Goal: Find specific page/section: Find specific page/section

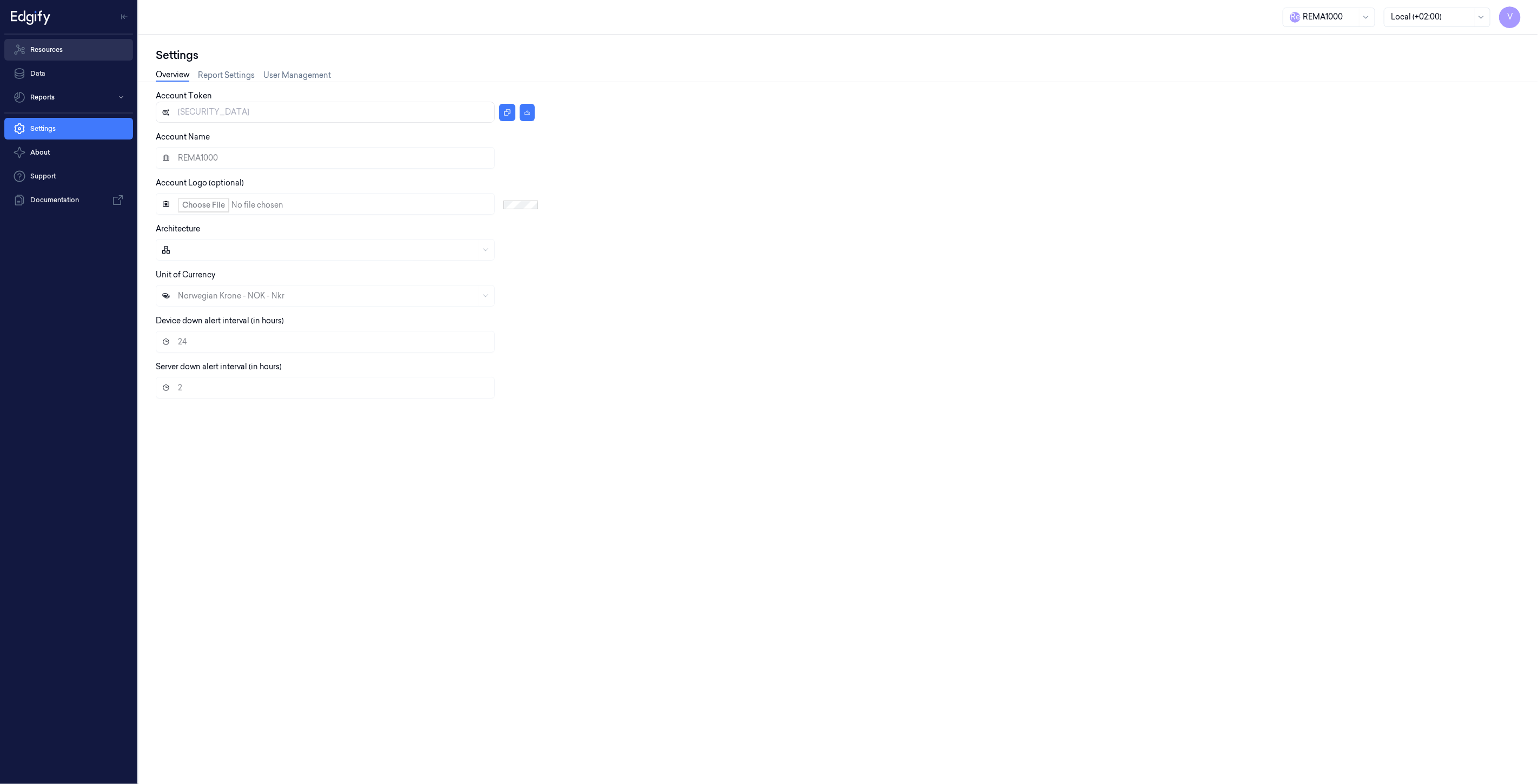
click at [70, 51] on link "Resources" at bounding box center [68, 49] width 129 height 22
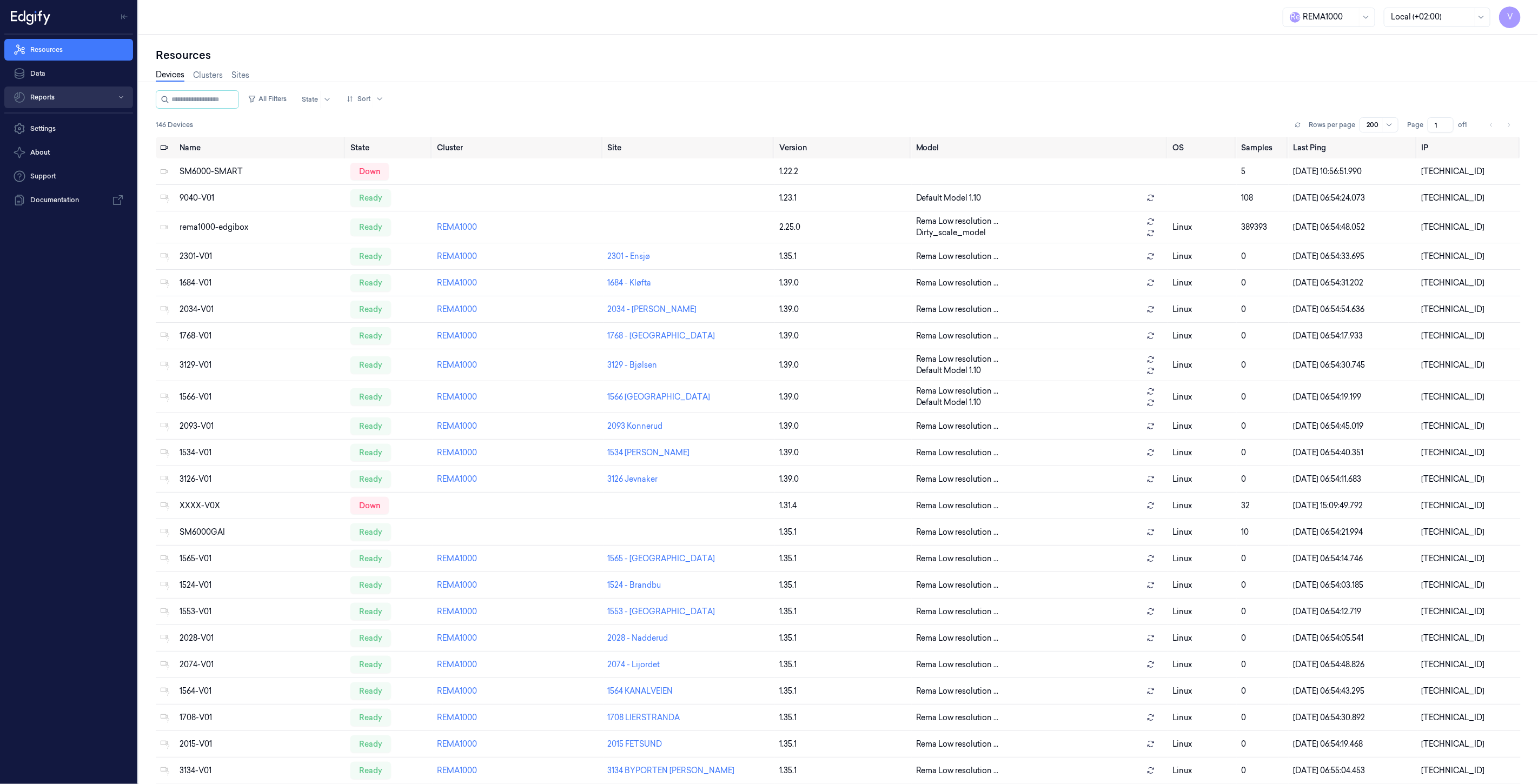
click at [42, 99] on button "Reports" at bounding box center [68, 97] width 129 height 22
click at [73, 125] on link "Default Report" at bounding box center [77, 119] width 111 height 18
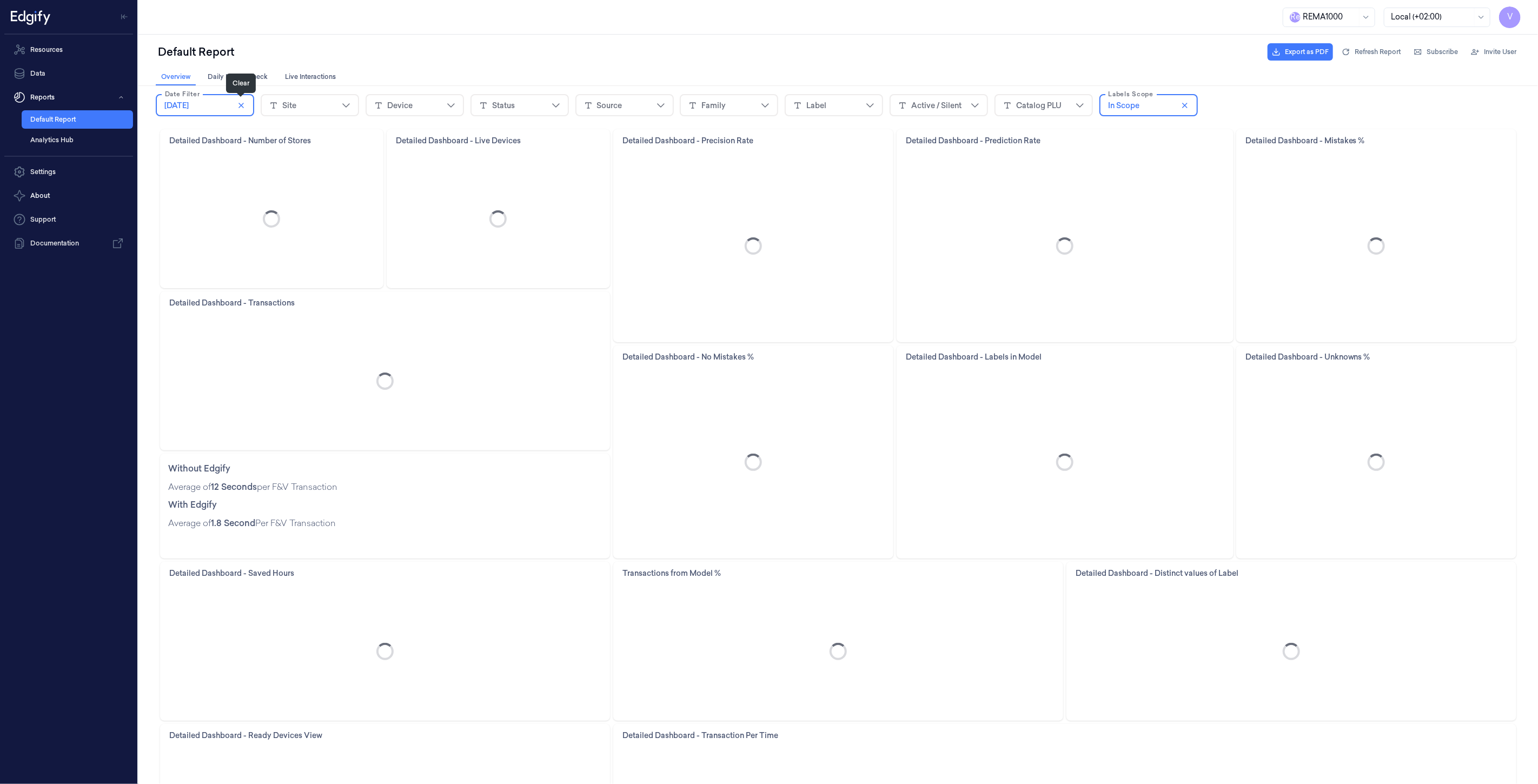
click at [239, 102] on icon "close icon" at bounding box center [241, 105] width 9 height 9
